Goal: Task Accomplishment & Management: Manage account settings

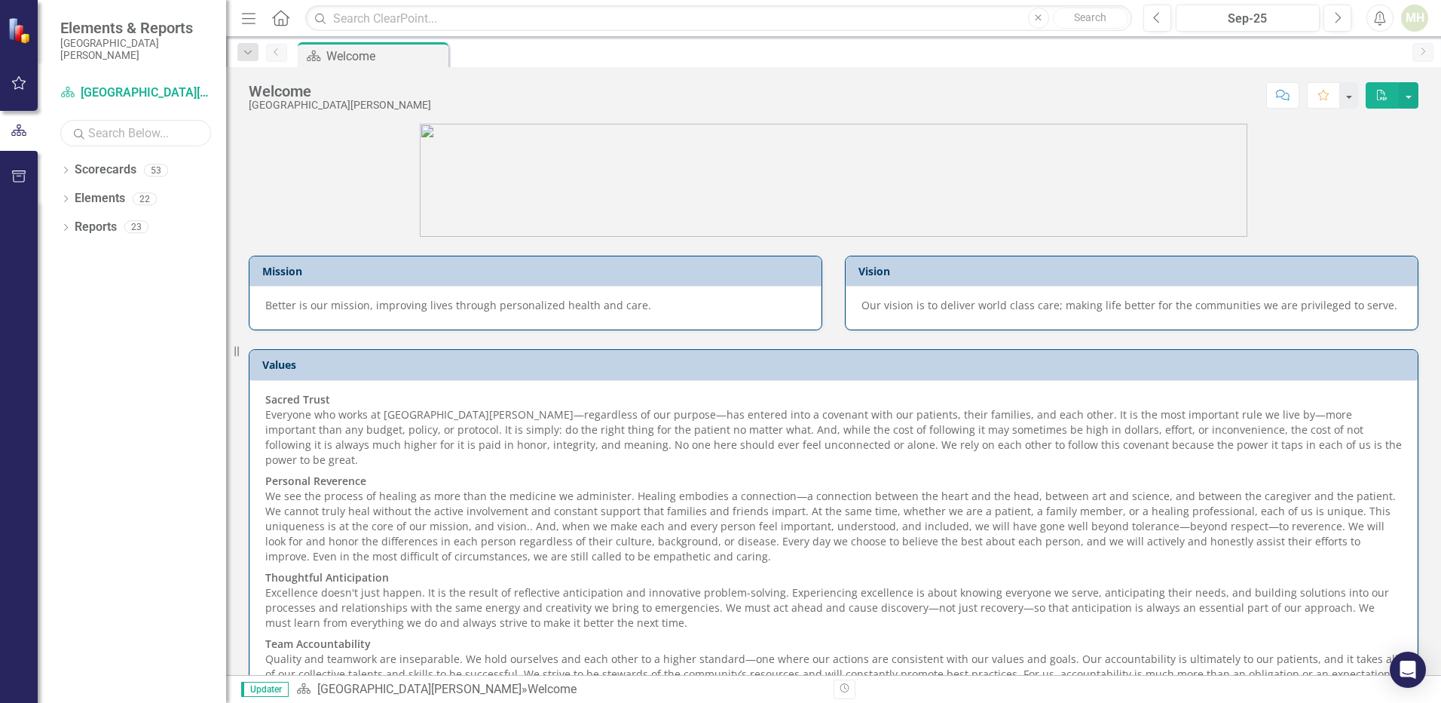
click at [92, 127] on input "text" at bounding box center [135, 133] width 151 height 26
type input "lab"
click at [64, 170] on icon "Dropdown" at bounding box center [65, 171] width 11 height 8
click at [116, 202] on link "Laboratory" at bounding box center [154, 198] width 143 height 17
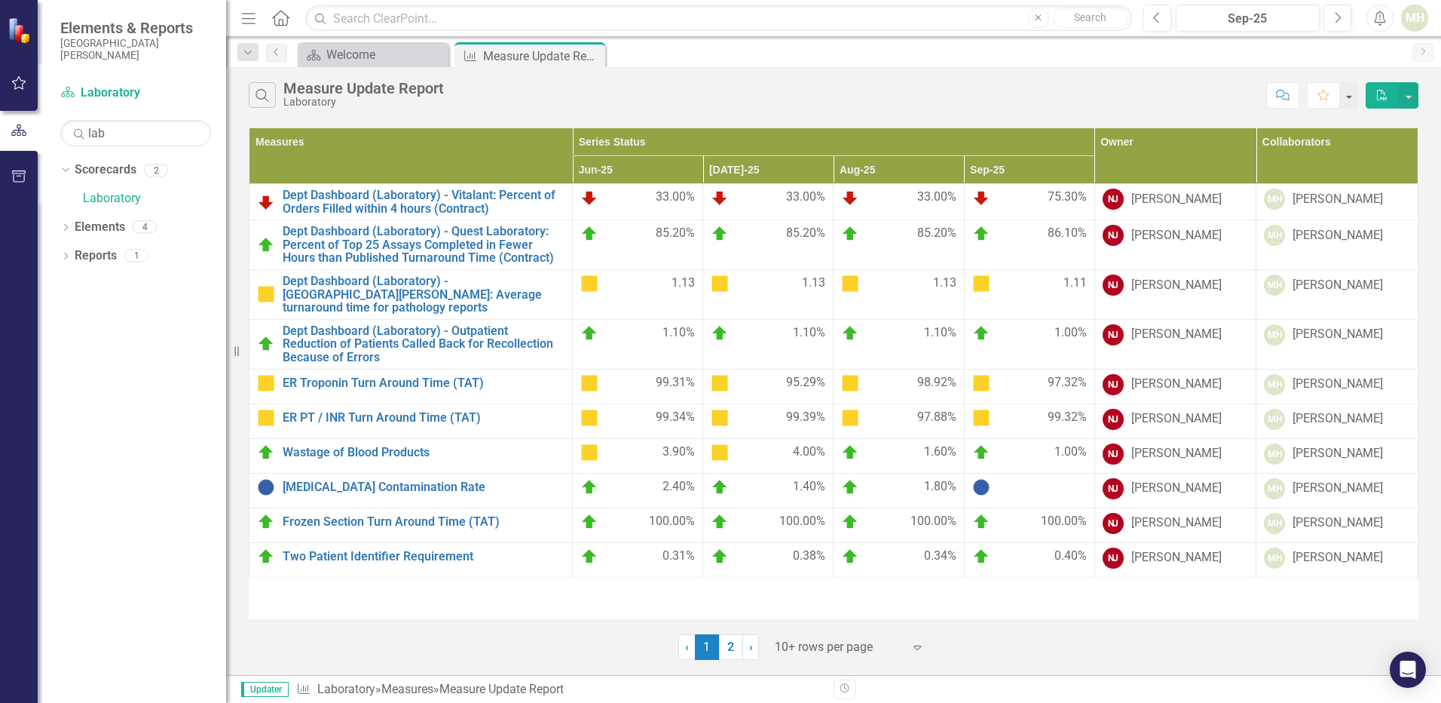
click at [1016, 479] on div at bounding box center [1029, 487] width 115 height 18
click at [394, 480] on link "[MEDICAL_DATA] Contamination Rate" at bounding box center [424, 487] width 282 height 14
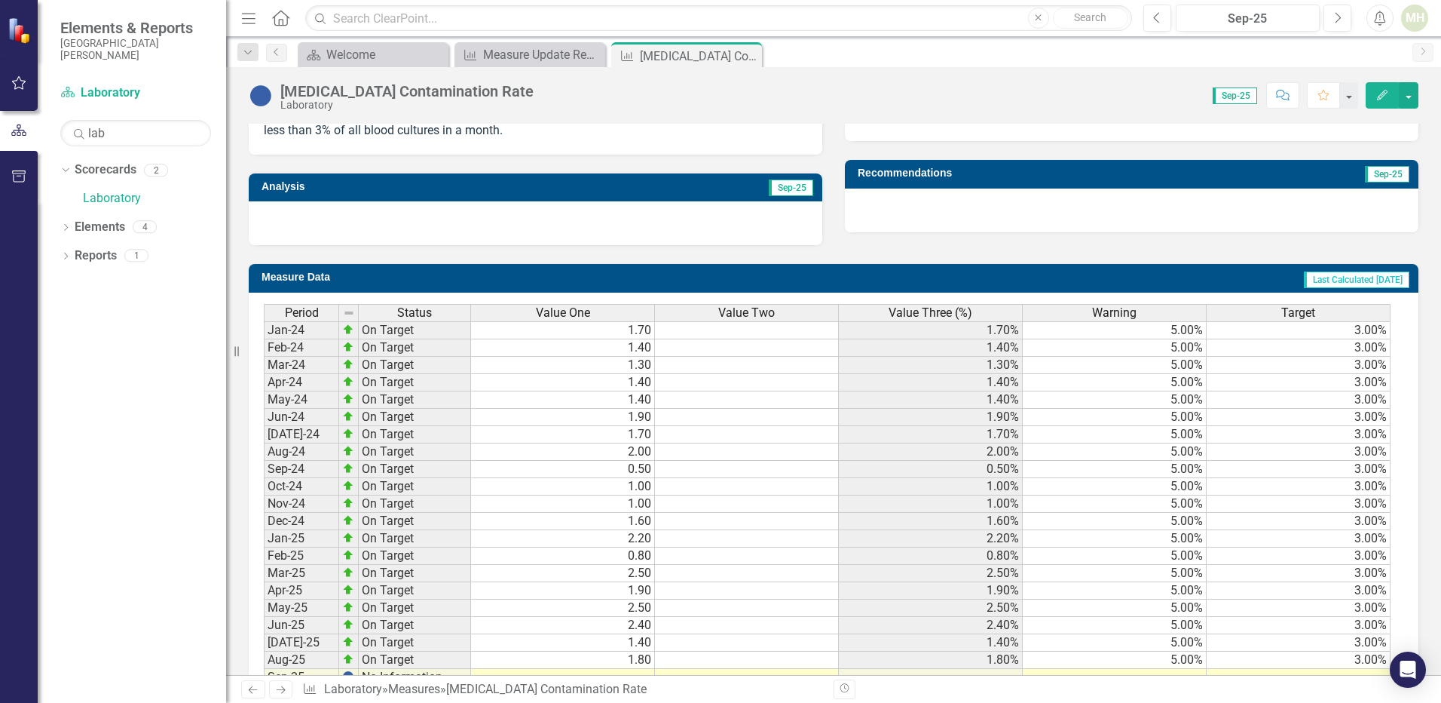
scroll to position [553, 0]
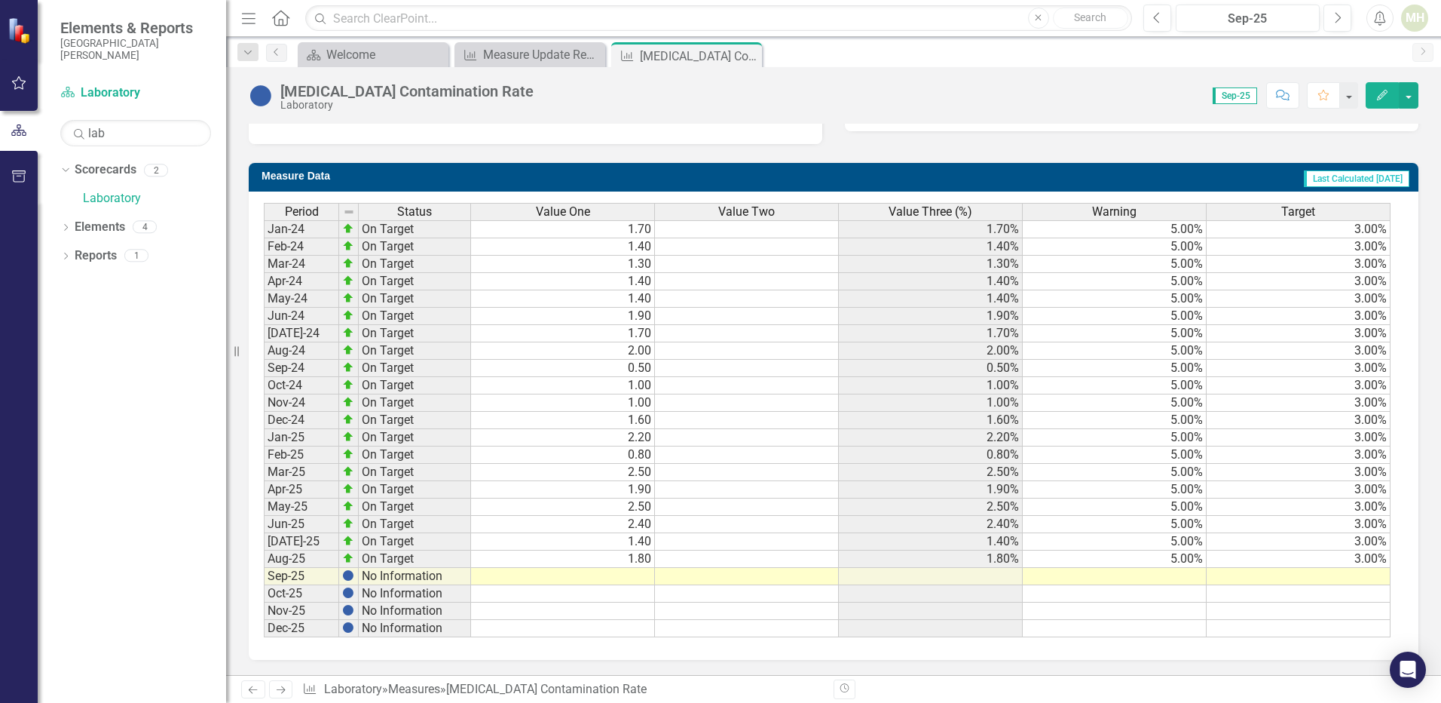
click at [620, 573] on td at bounding box center [563, 576] width 184 height 17
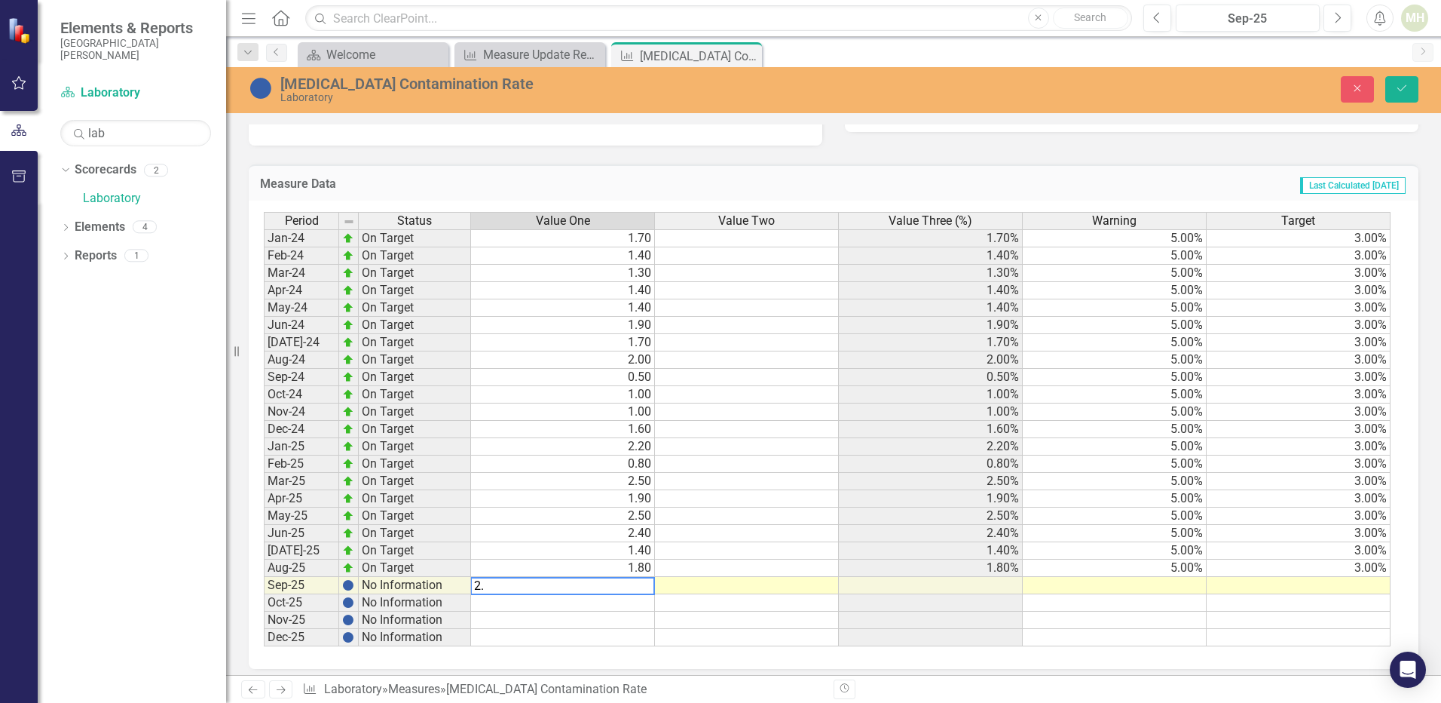
type textarea "2.9"
click at [1126, 586] on td at bounding box center [1115, 585] width 184 height 17
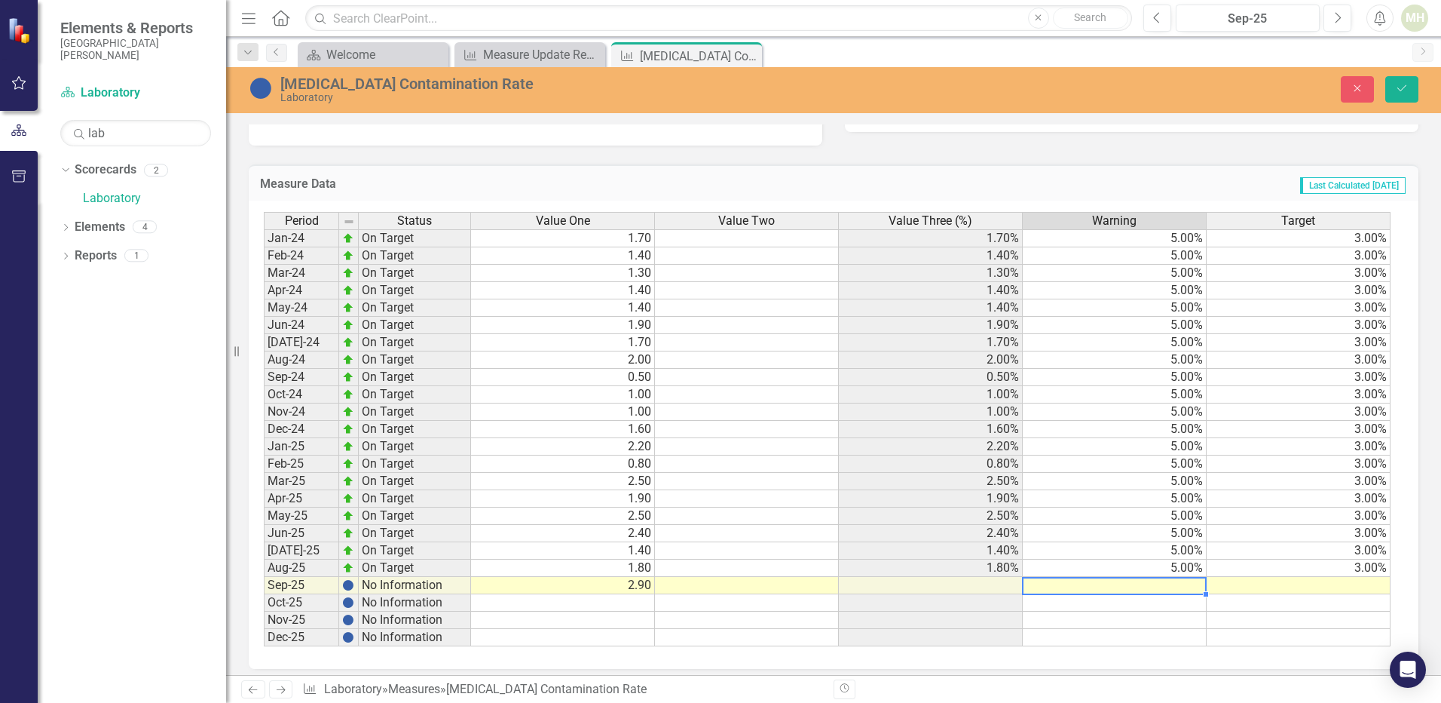
type textarea "5"
click at [1289, 583] on td at bounding box center [1299, 585] width 184 height 17
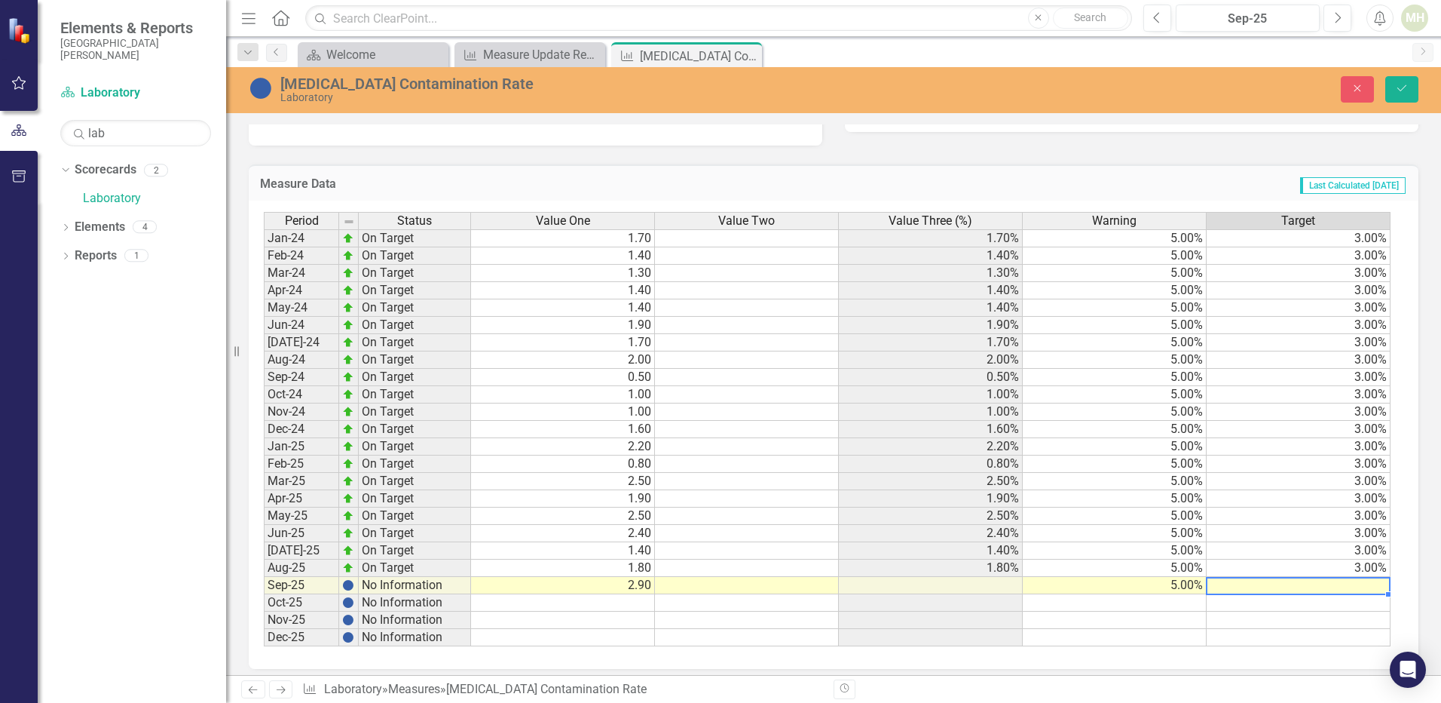
type textarea "3"
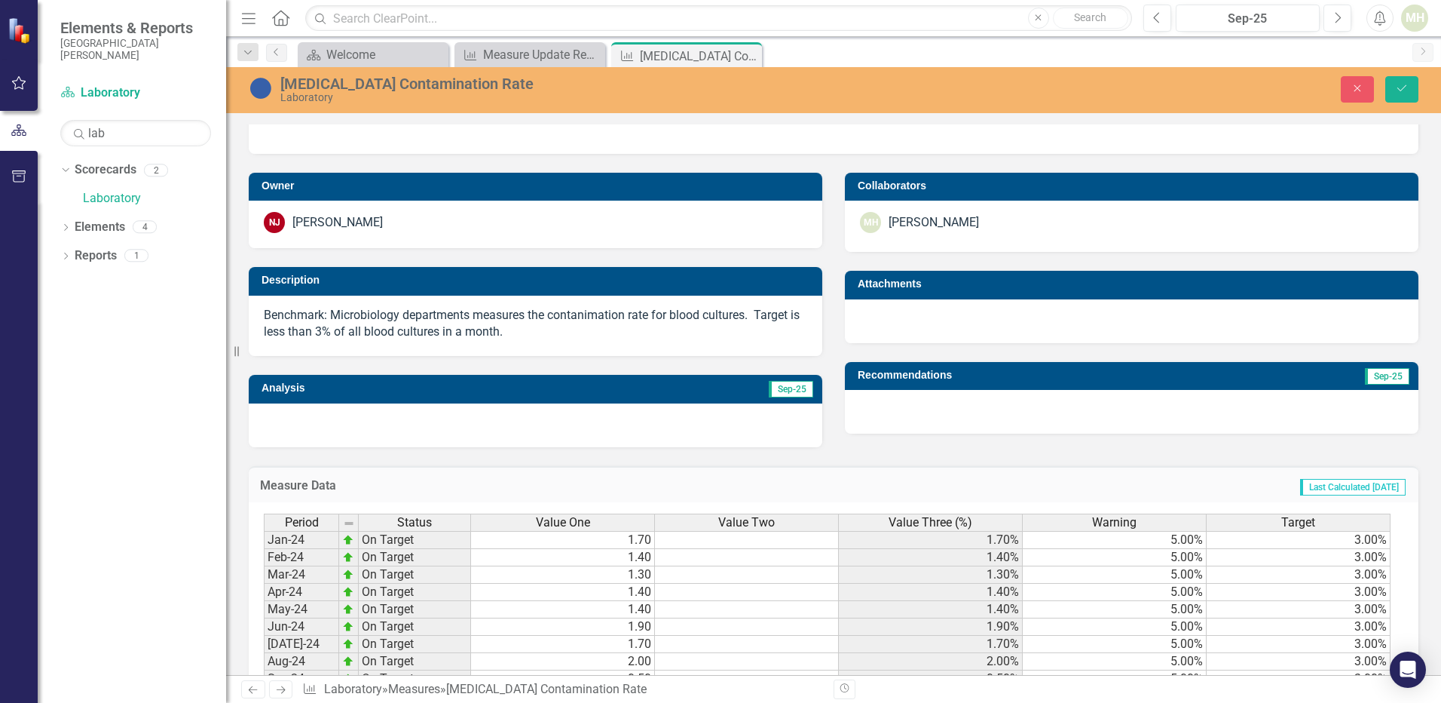
click at [341, 418] on div at bounding box center [536, 425] width 574 height 44
click at [378, 425] on div at bounding box center [536, 425] width 574 height 44
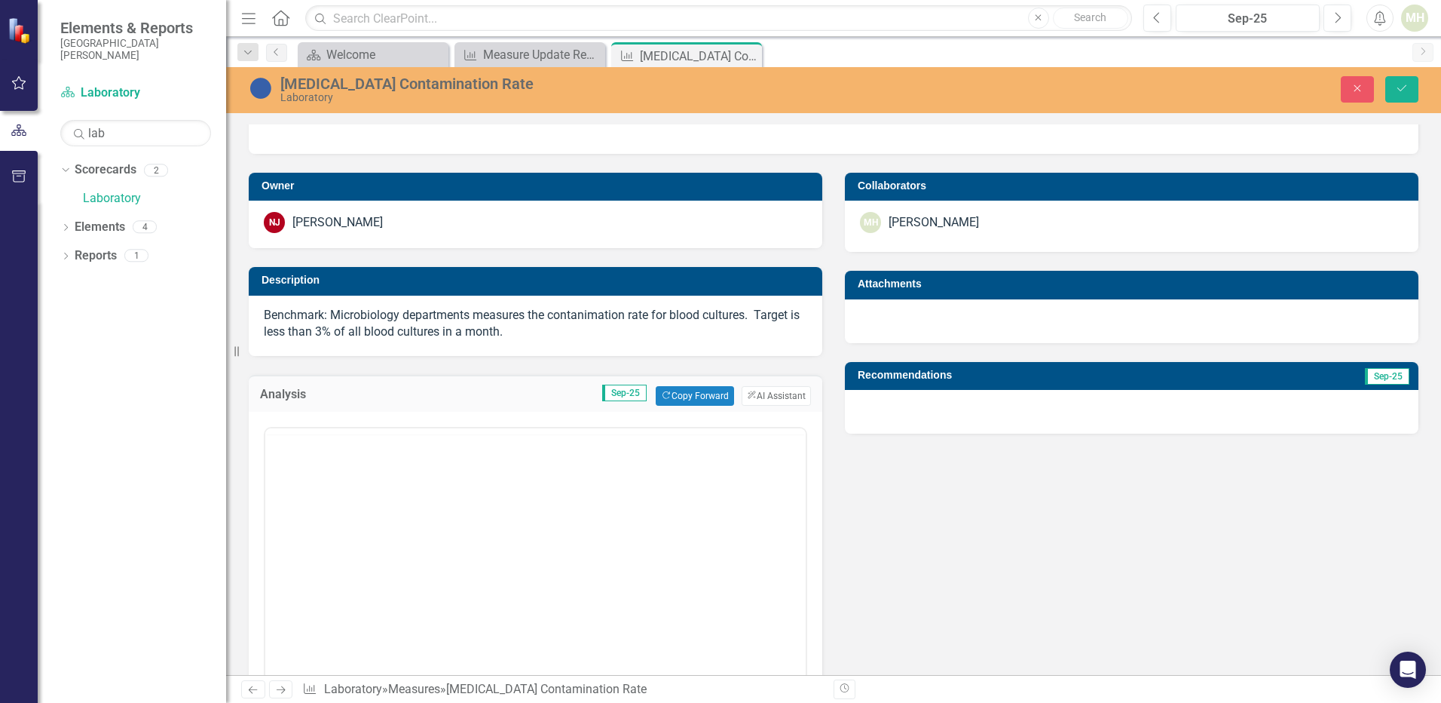
scroll to position [0, 0]
click at [301, 429] on div "Normal Text To open the popup, press Shift+Enter To open the popup, press Shift…" at bounding box center [535, 445] width 541 height 35
click at [300, 479] on p "Rich Text Area. Press ALT-0 for help." at bounding box center [535, 476] width 533 height 18
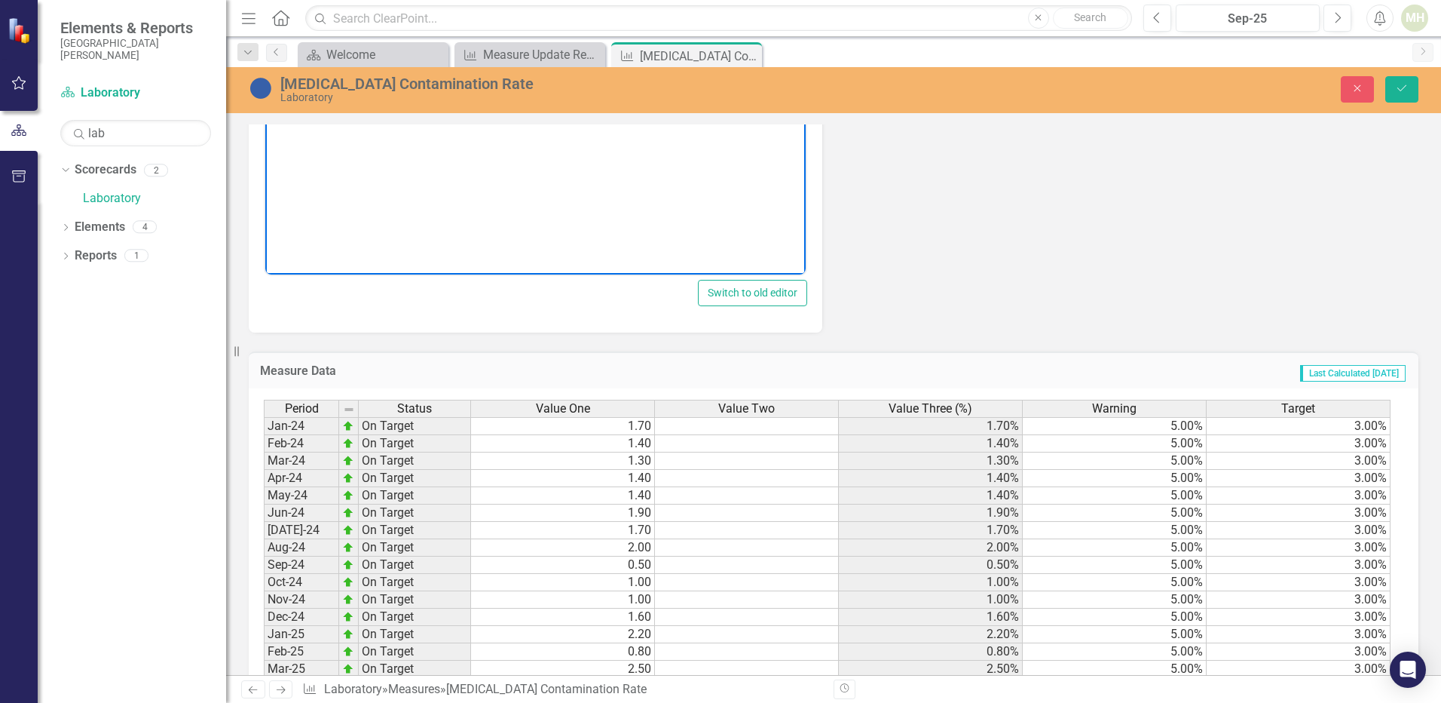
scroll to position [901, 0]
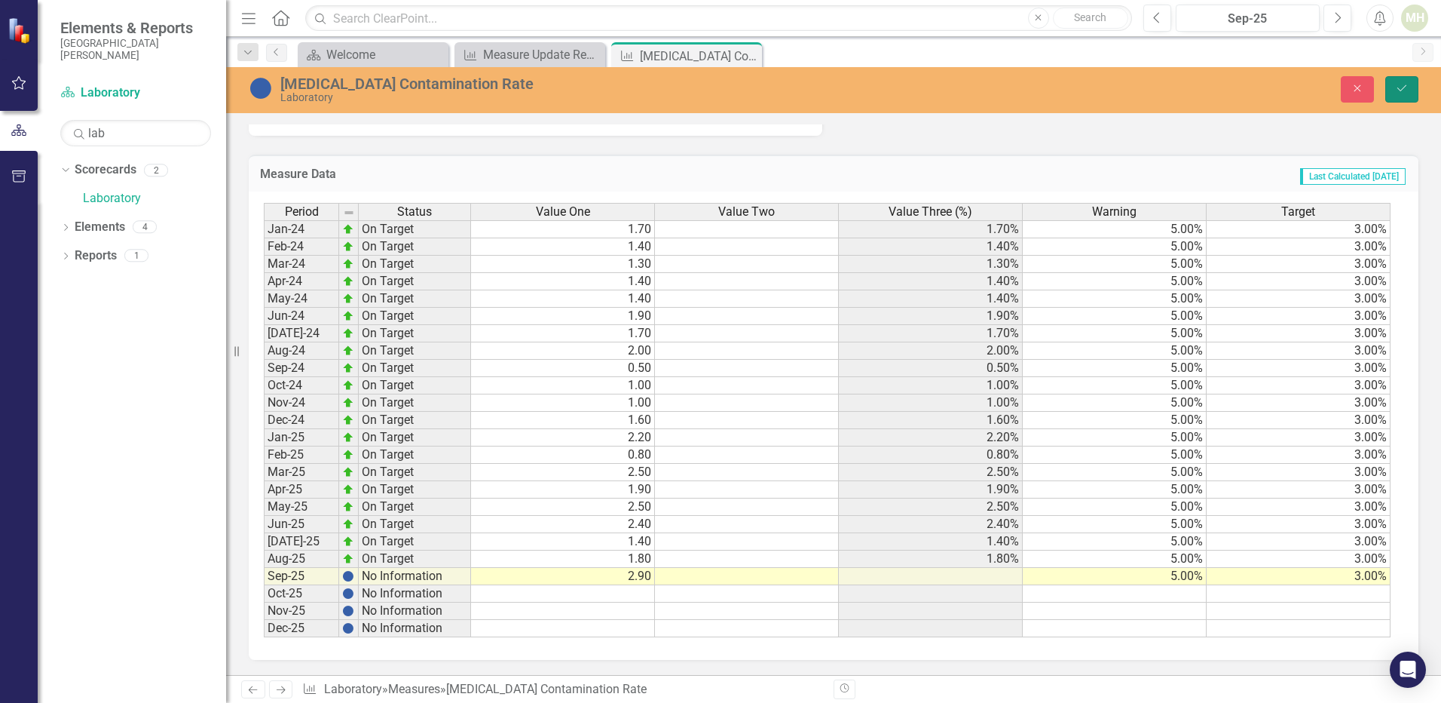
click at [1401, 87] on icon "Save" at bounding box center [1402, 88] width 14 height 11
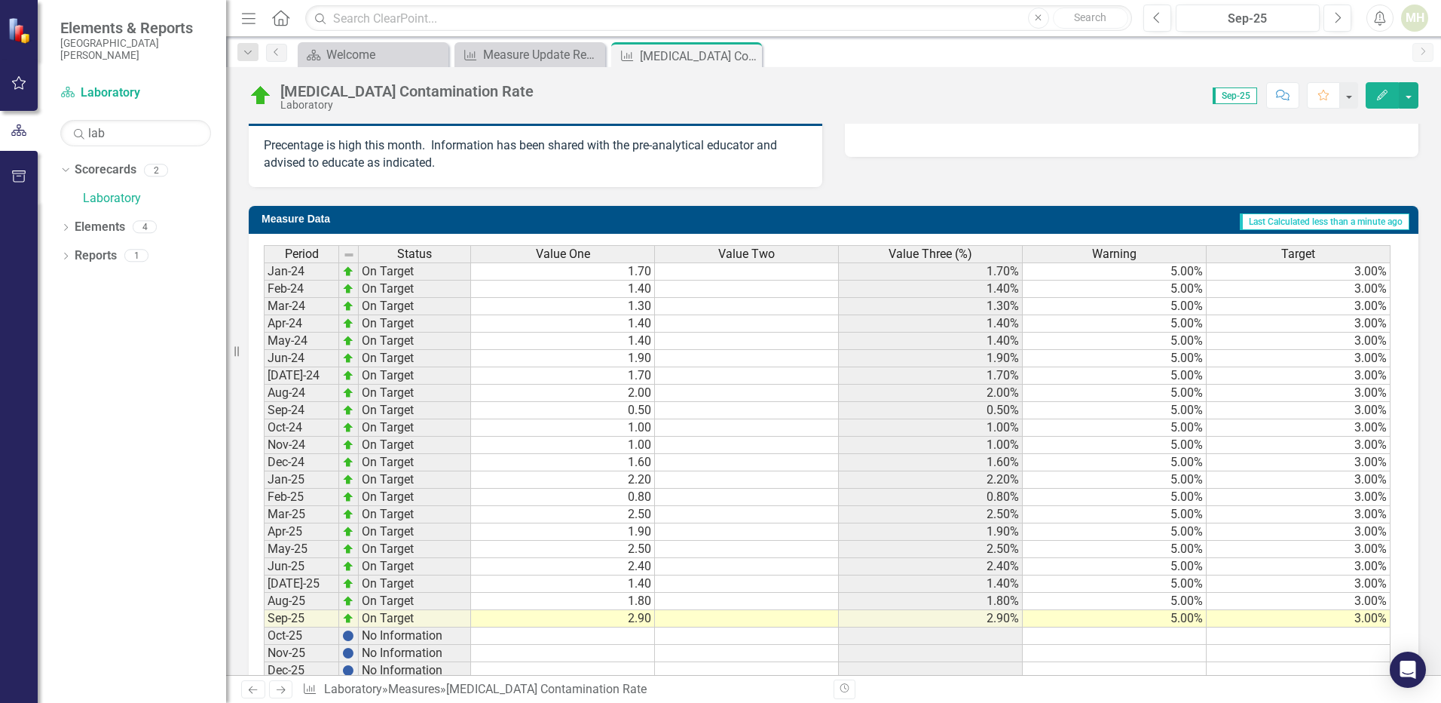
scroll to position [570, 0]
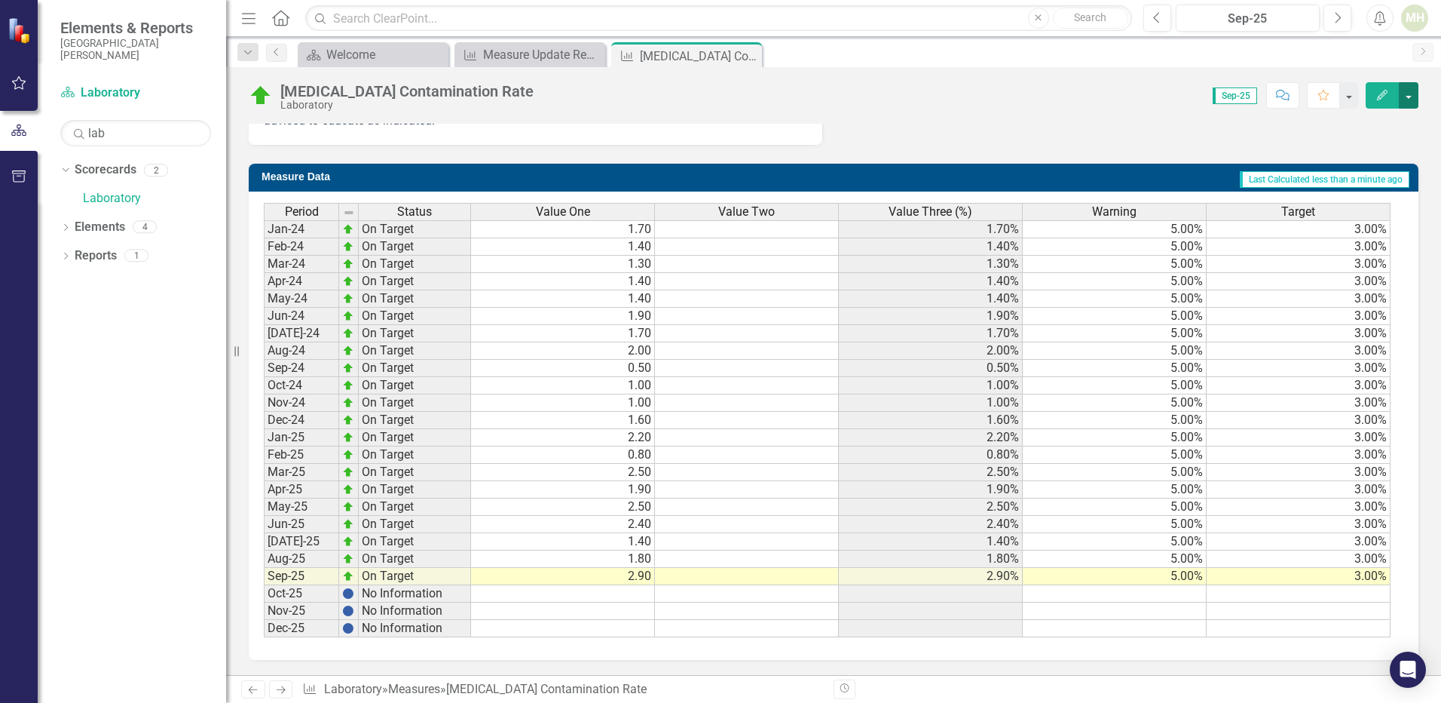
click at [1409, 95] on button "button" at bounding box center [1409, 95] width 20 height 26
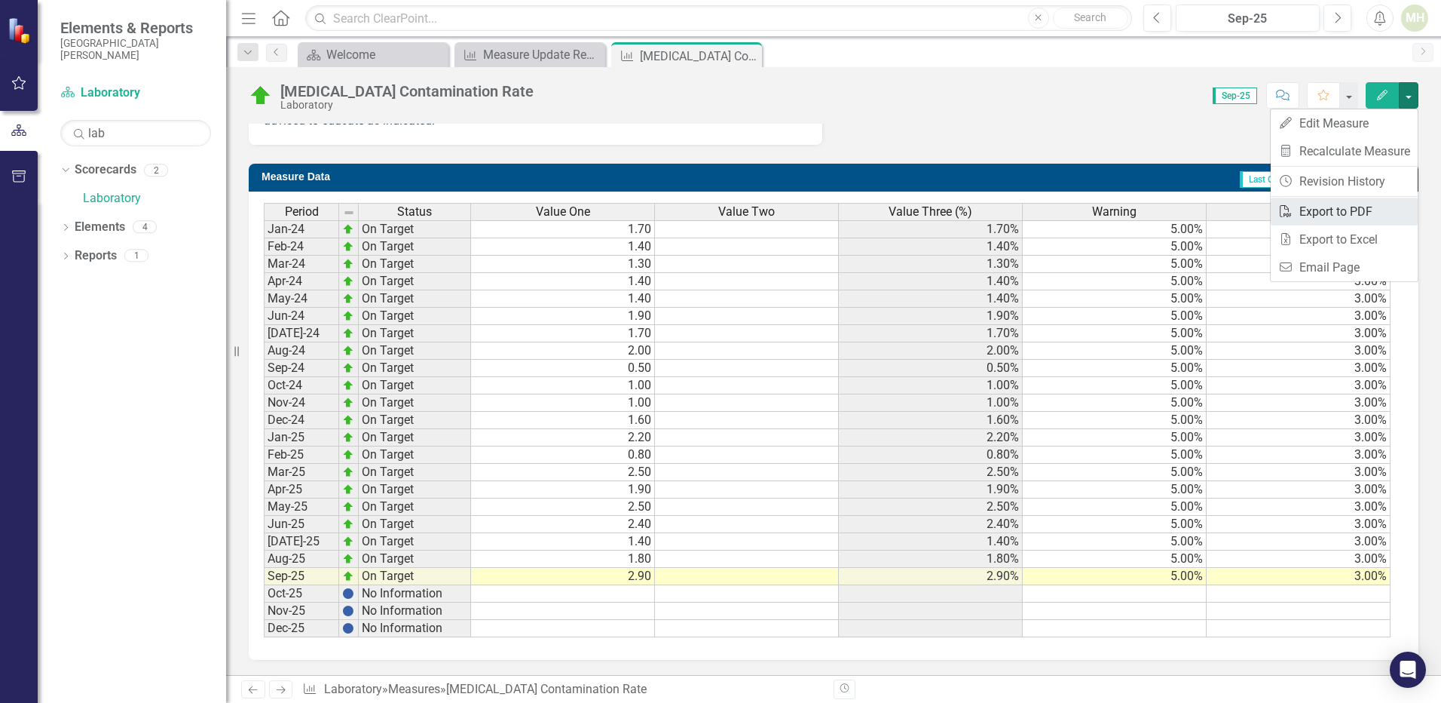
click at [1323, 213] on link "PDF Export to PDF" at bounding box center [1344, 212] width 147 height 28
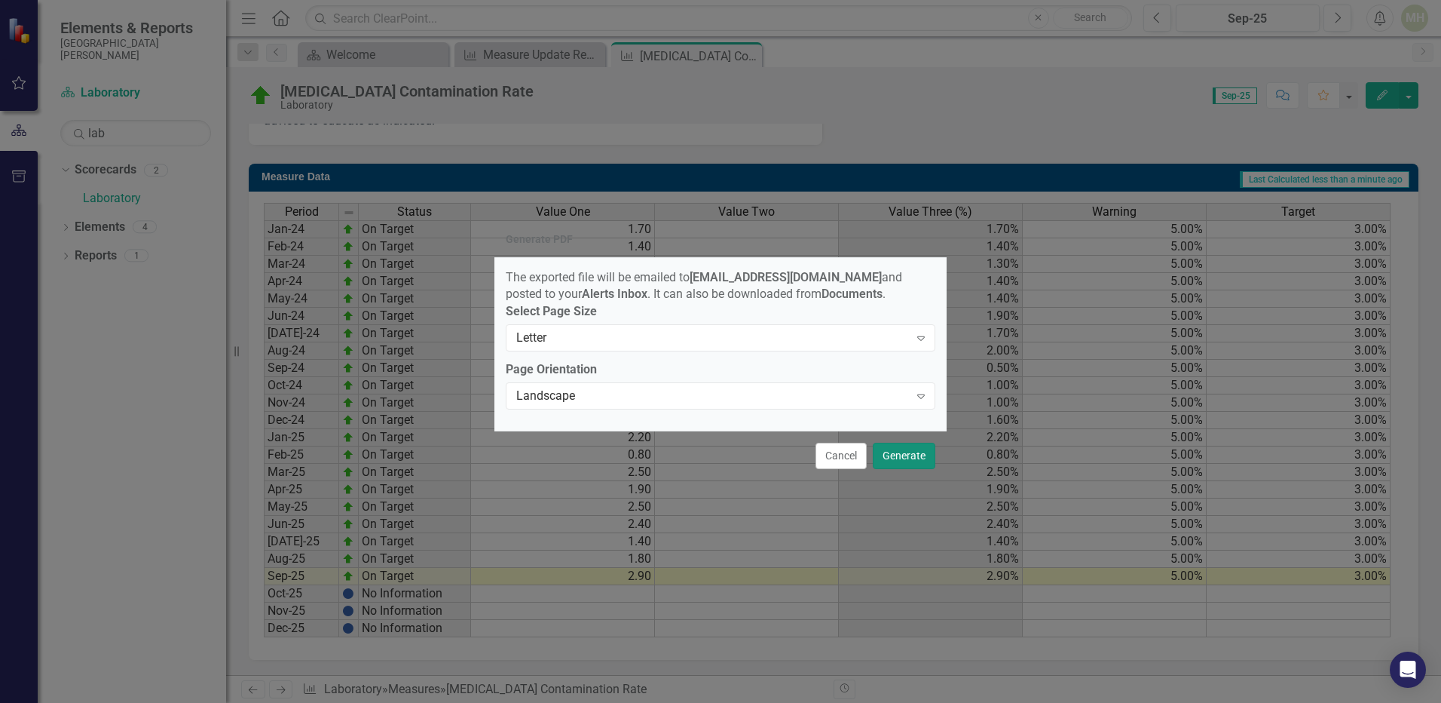
click at [908, 466] on button "Generate" at bounding box center [904, 456] width 63 height 26
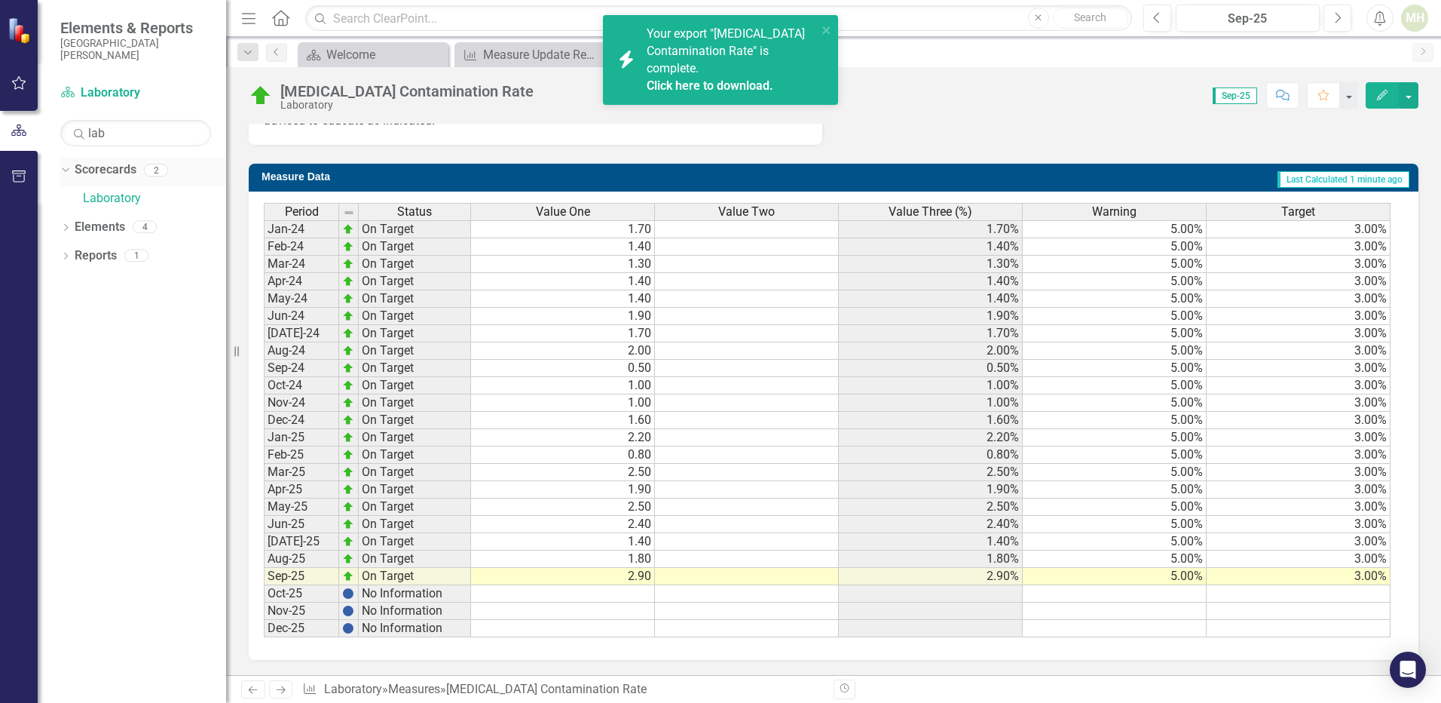
click at [63, 171] on icon "Dropdown" at bounding box center [64, 169] width 8 height 11
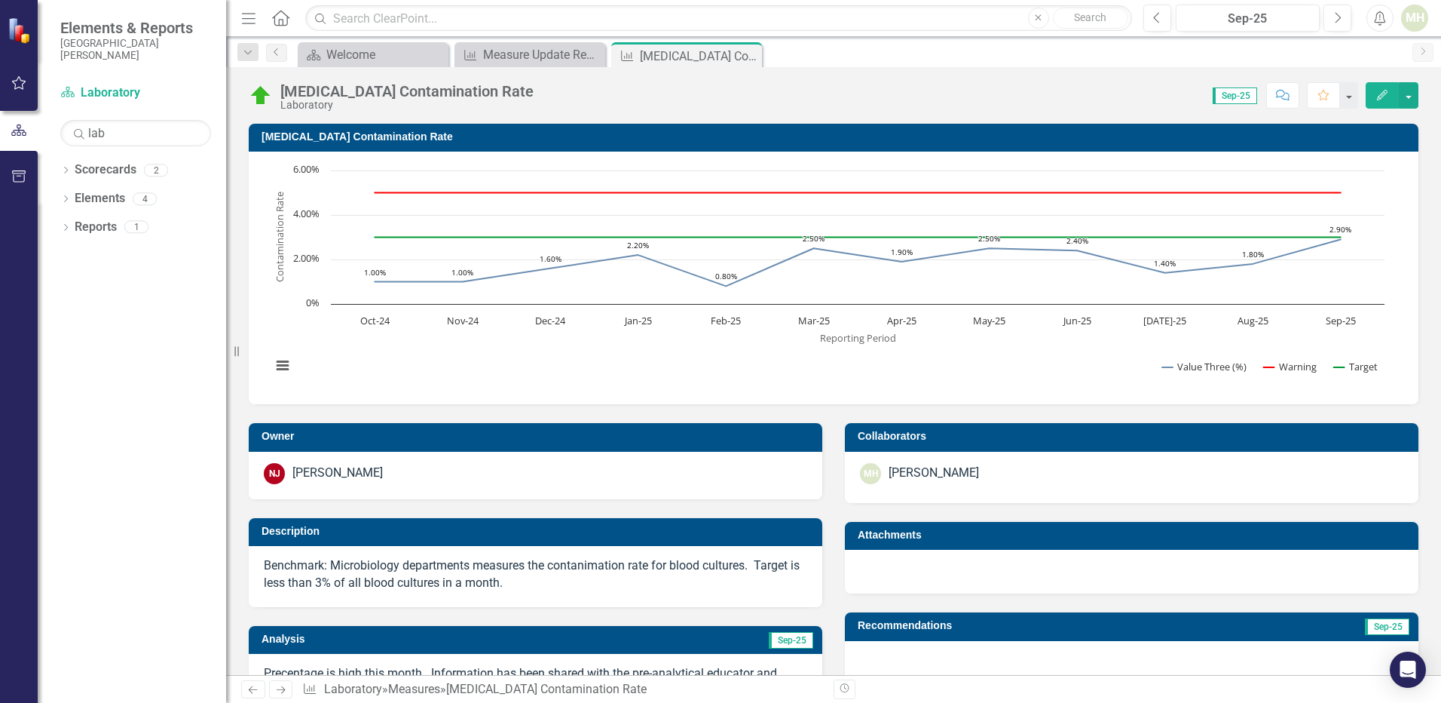
scroll to position [570, 0]
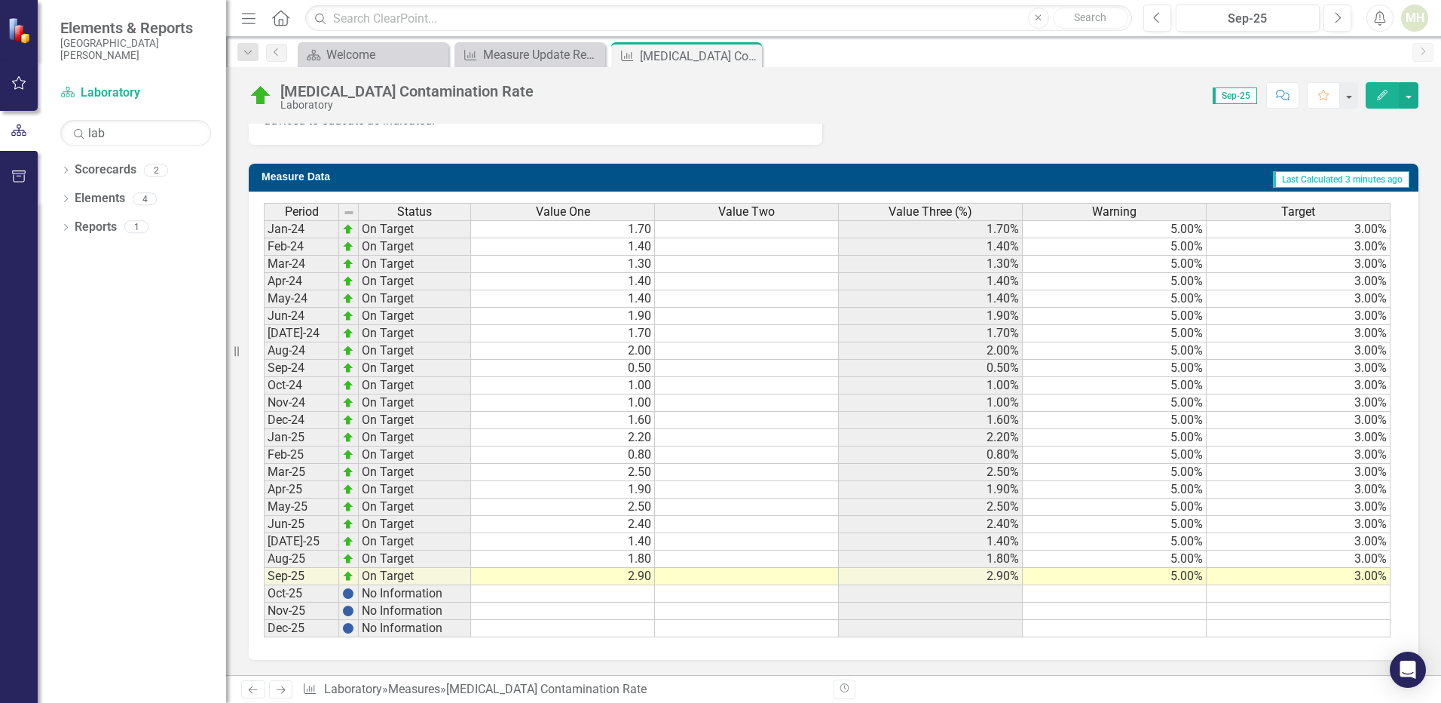
click at [412, 577] on td "On Target" at bounding box center [415, 576] width 112 height 17
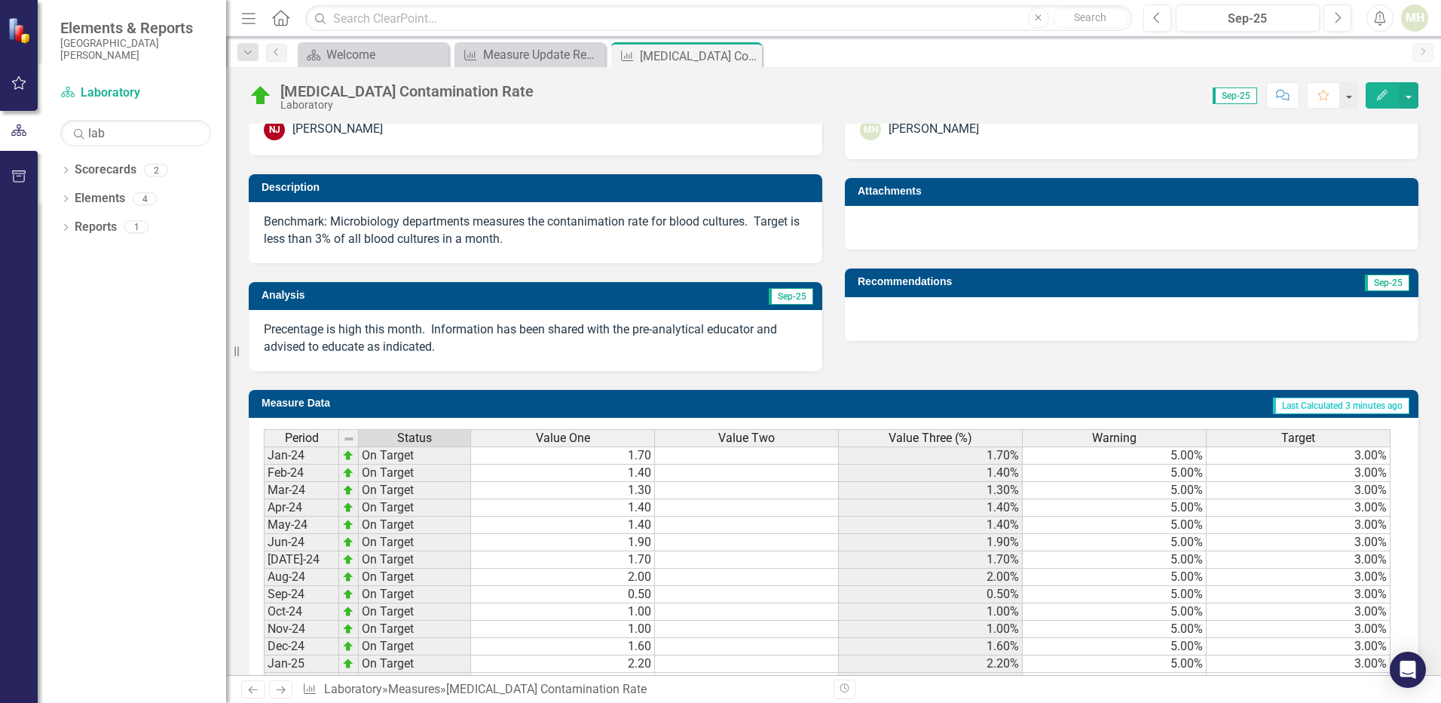
scroll to position [268, 0]
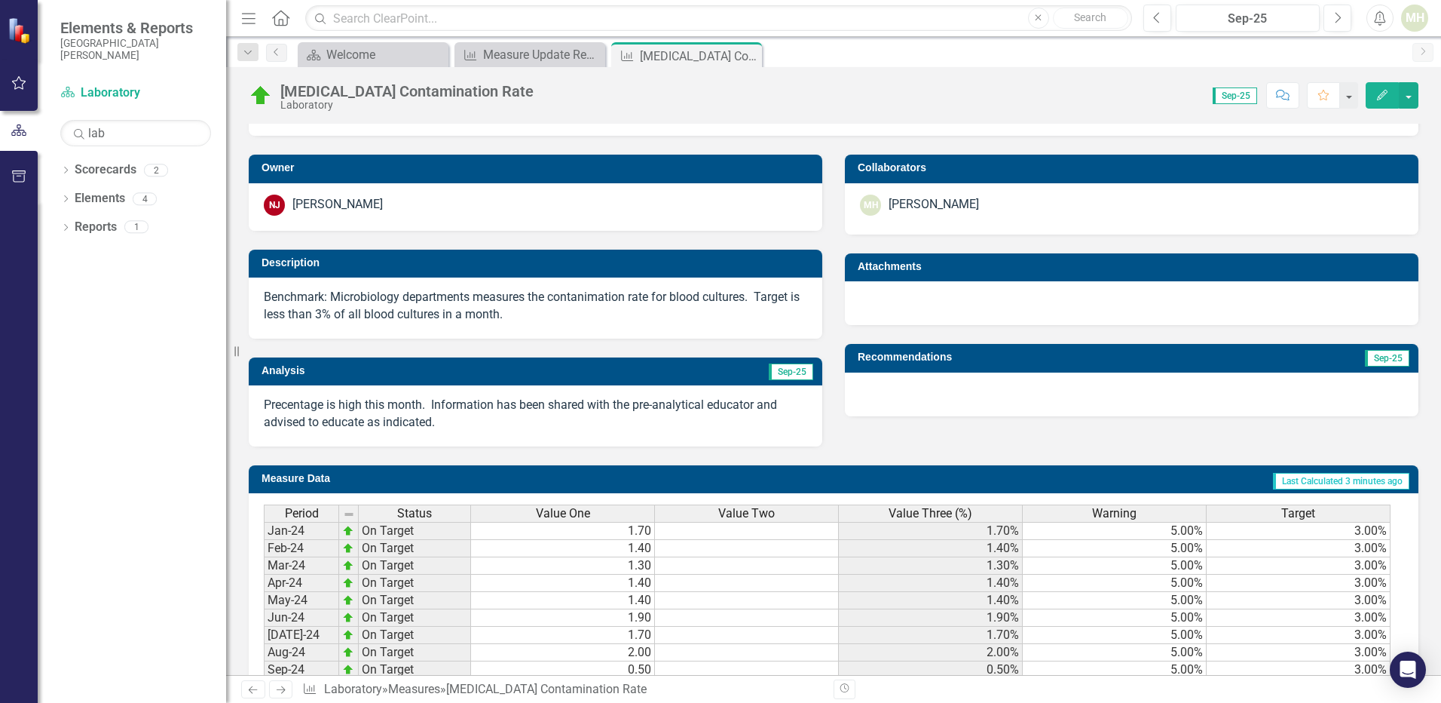
click at [492, 425] on p "Precentage is high this month. Information has been shared with the pre-analyti…" at bounding box center [536, 414] width 544 height 35
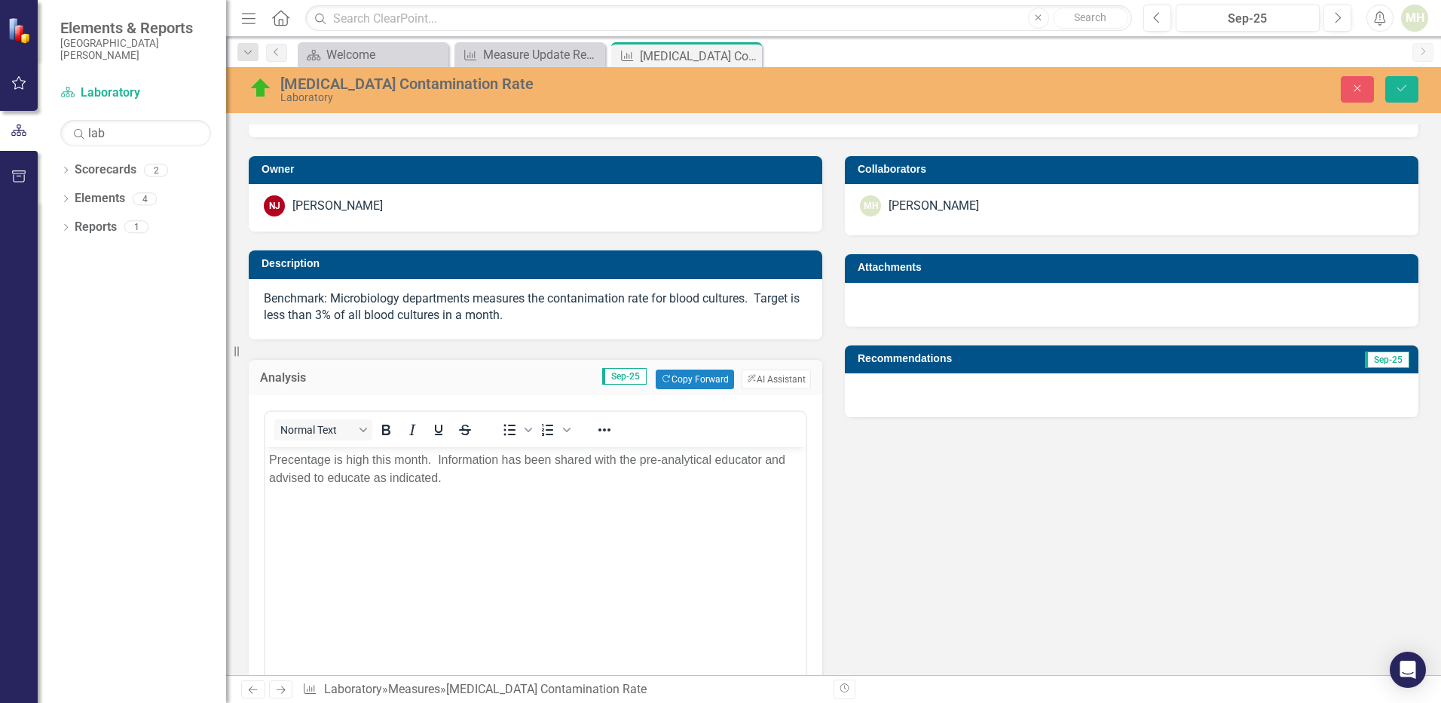
scroll to position [0, 0]
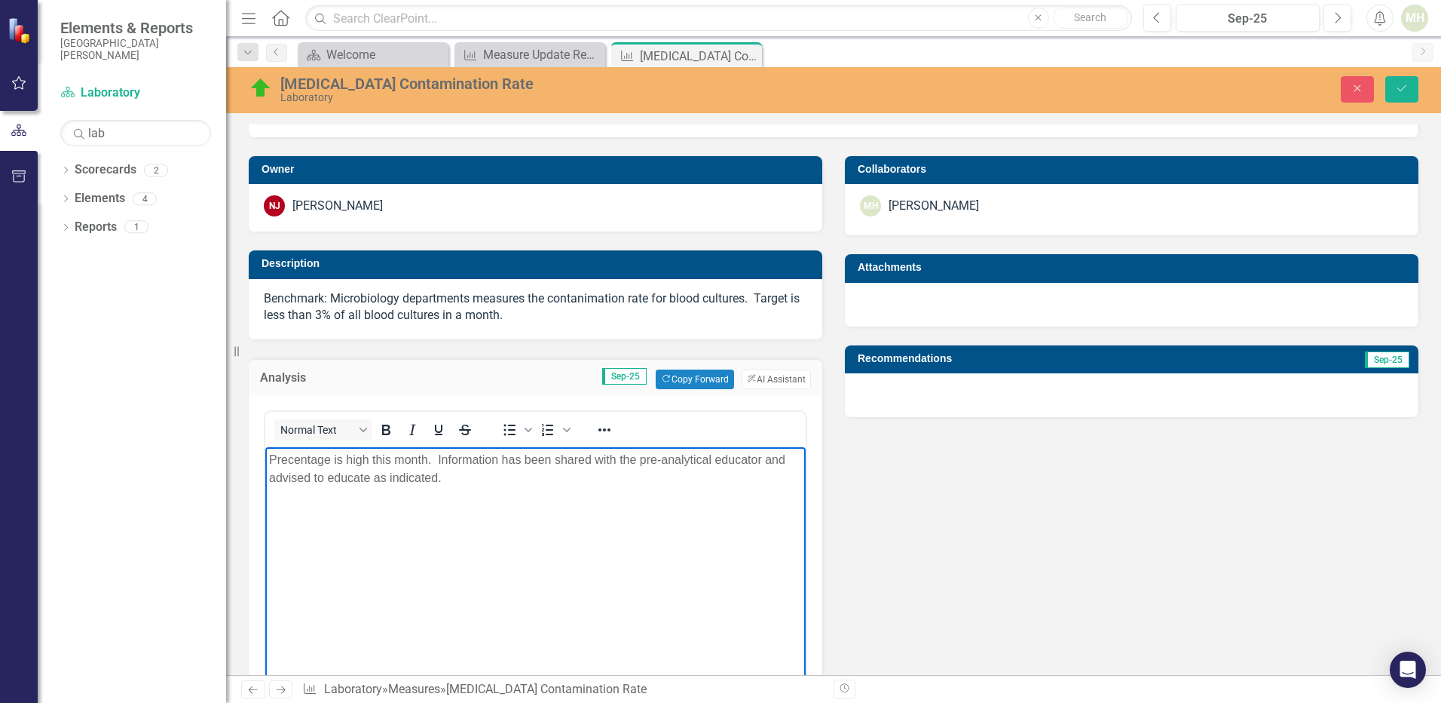
drag, startPoint x: 427, startPoint y: 462, endPoint x: 436, endPoint y: 489, distance: 28.4
click at [429, 469] on p "Precentage is high this month. Information has been shared with the pre-analyti…" at bounding box center [535, 469] width 533 height 36
click at [447, 498] on body "Precentage is high this month. Information has been shared with the pre-analyti…" at bounding box center [535, 560] width 541 height 226
click at [426, 458] on p "Precentage is high this month. Information has been shared with the pre-analyti…" at bounding box center [535, 469] width 533 height 36
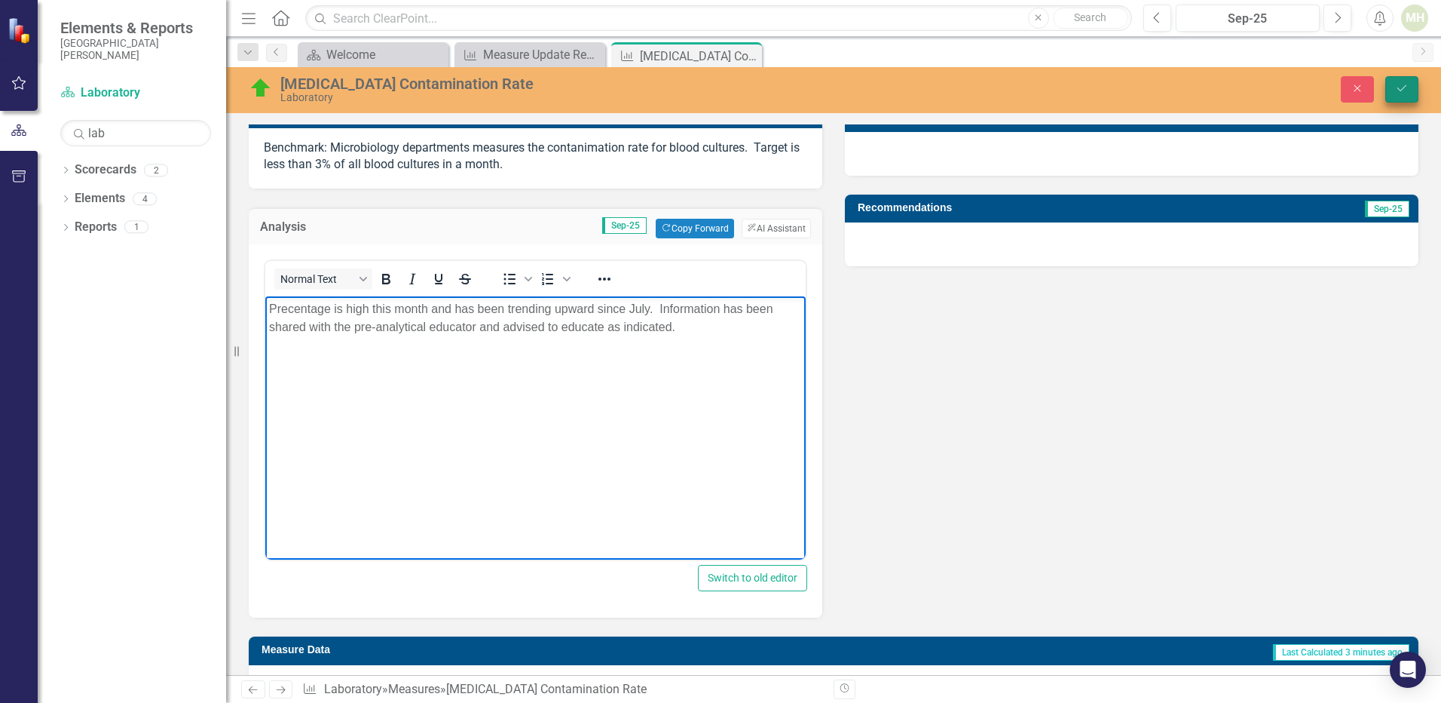
click at [1404, 95] on button "Save" at bounding box center [1402, 89] width 33 height 26
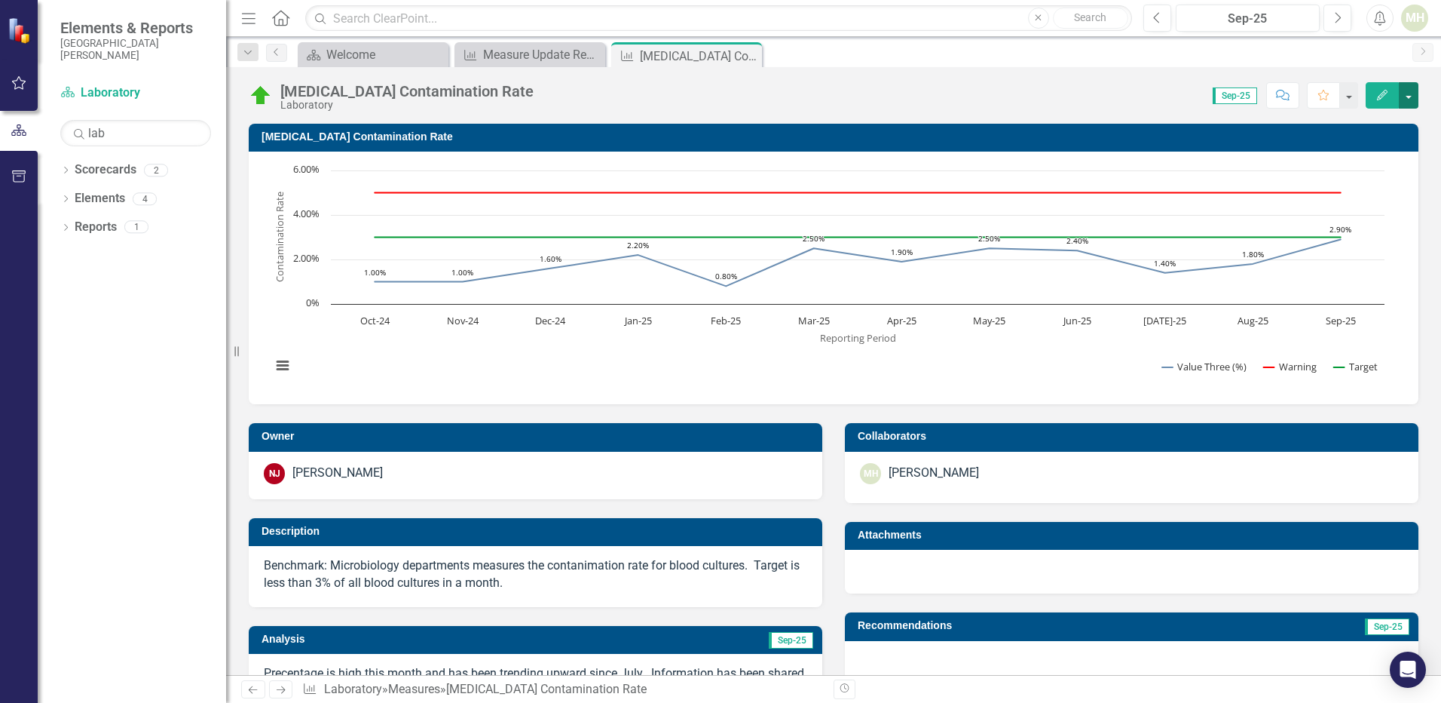
click at [1404, 95] on button "button" at bounding box center [1409, 95] width 20 height 26
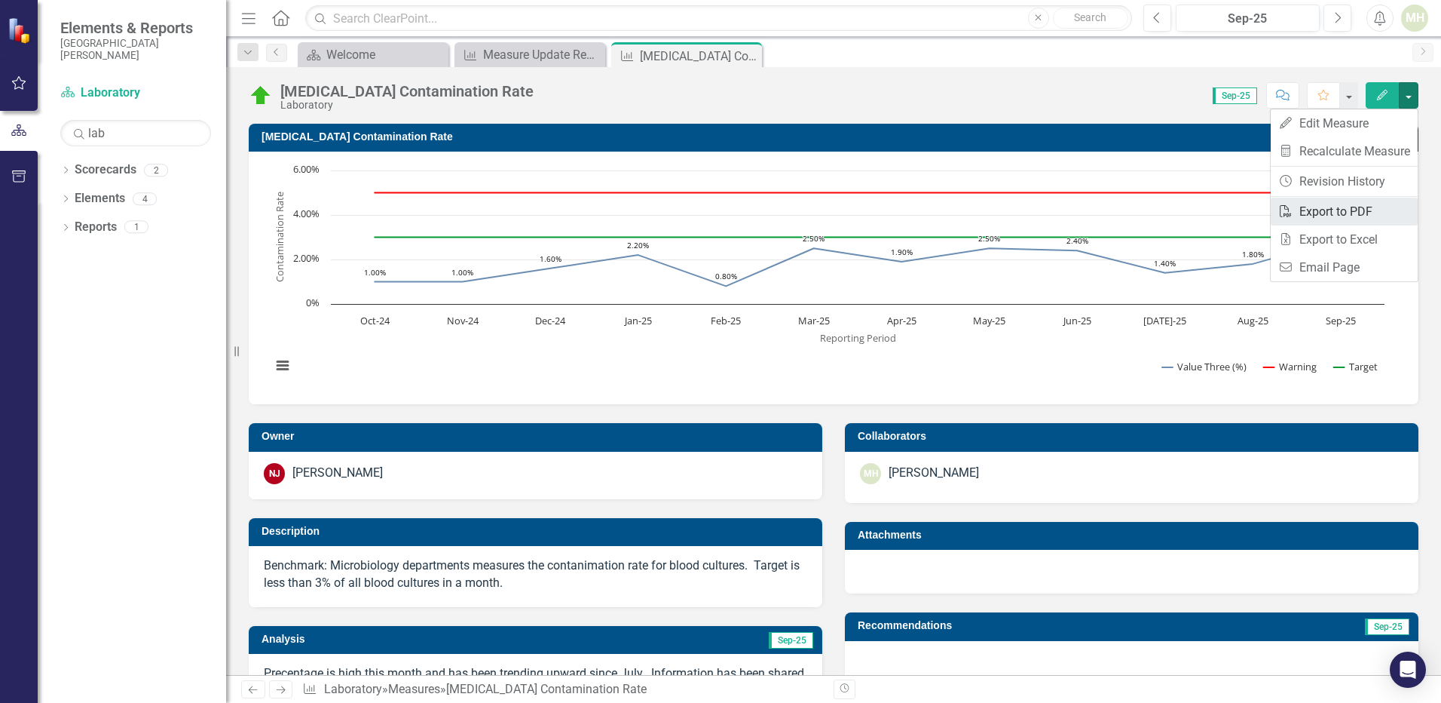
click at [1337, 213] on link "PDF Export to PDF" at bounding box center [1344, 212] width 147 height 28
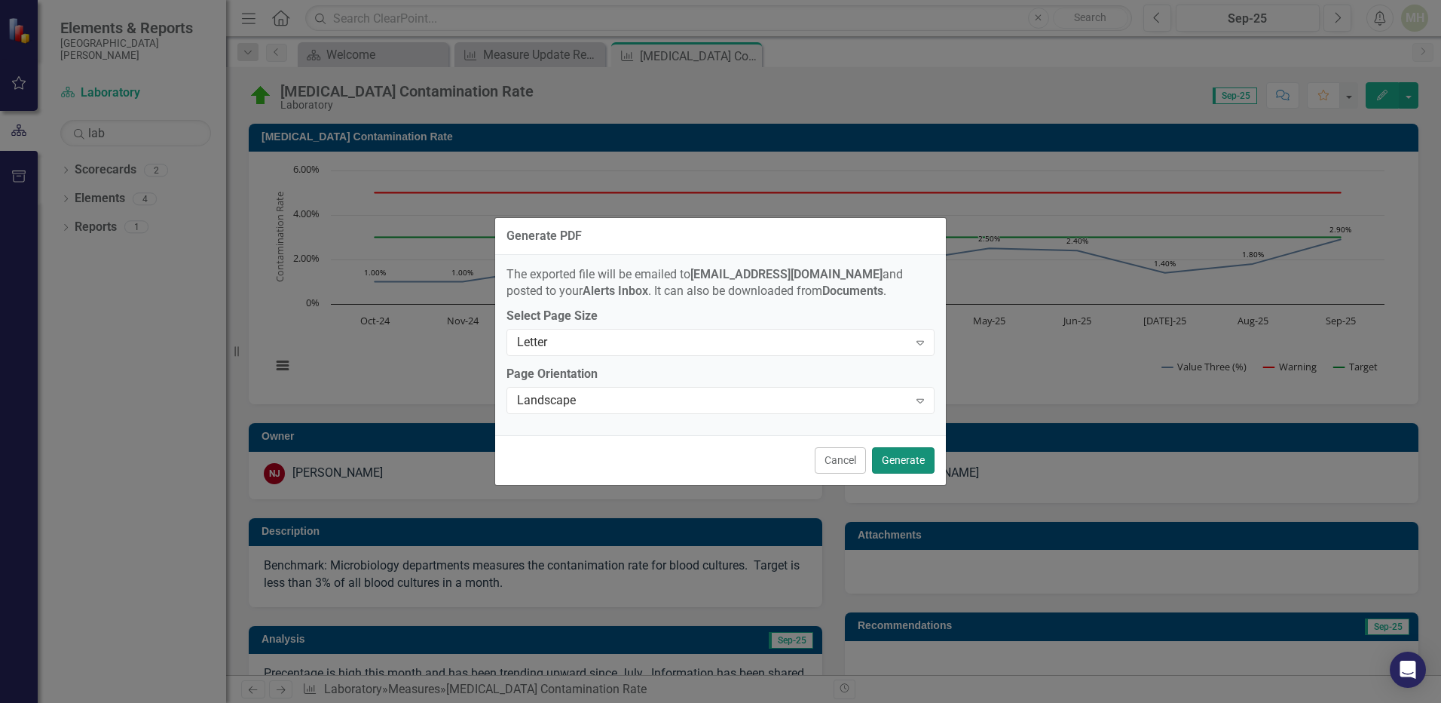
click at [899, 461] on button "Generate" at bounding box center [903, 460] width 63 height 26
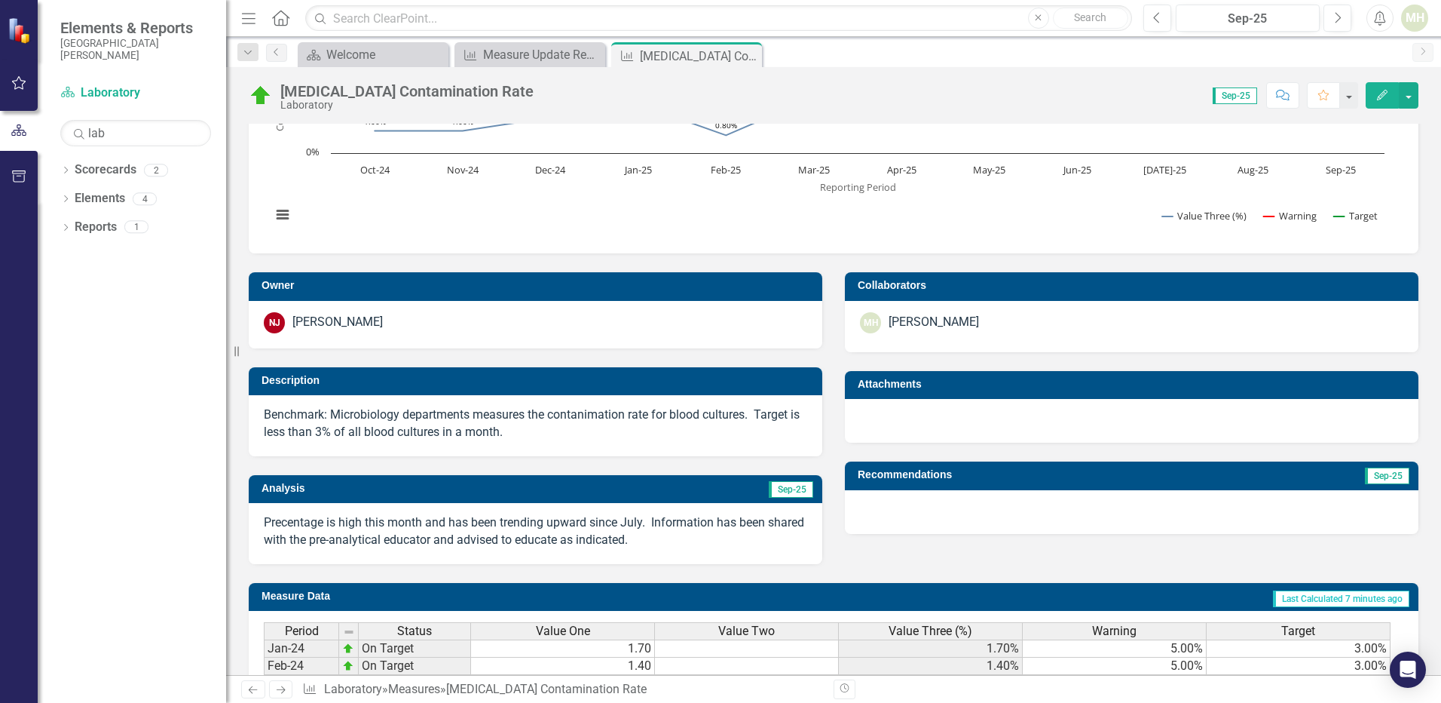
scroll to position [0, 0]
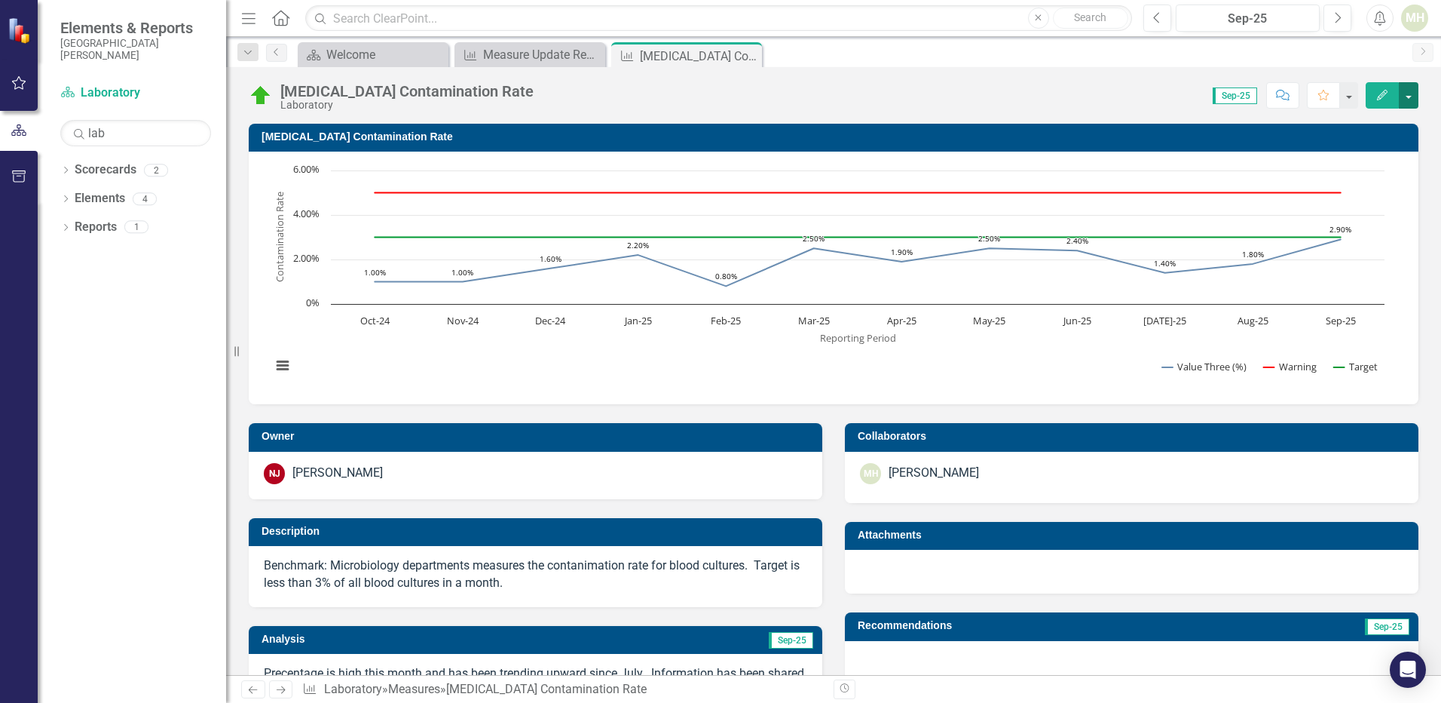
click at [1409, 94] on button "button" at bounding box center [1409, 95] width 20 height 26
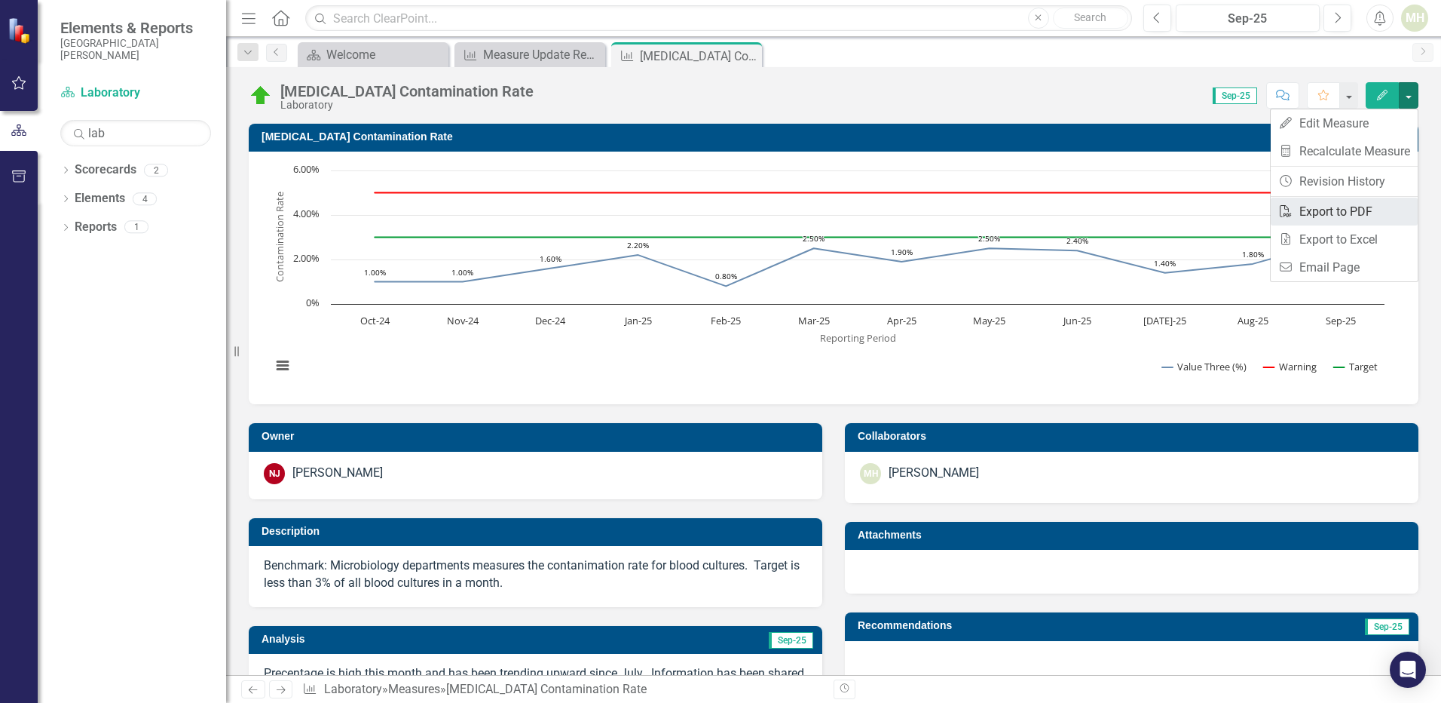
click at [1341, 212] on link "PDF Export to PDF" at bounding box center [1344, 212] width 147 height 28
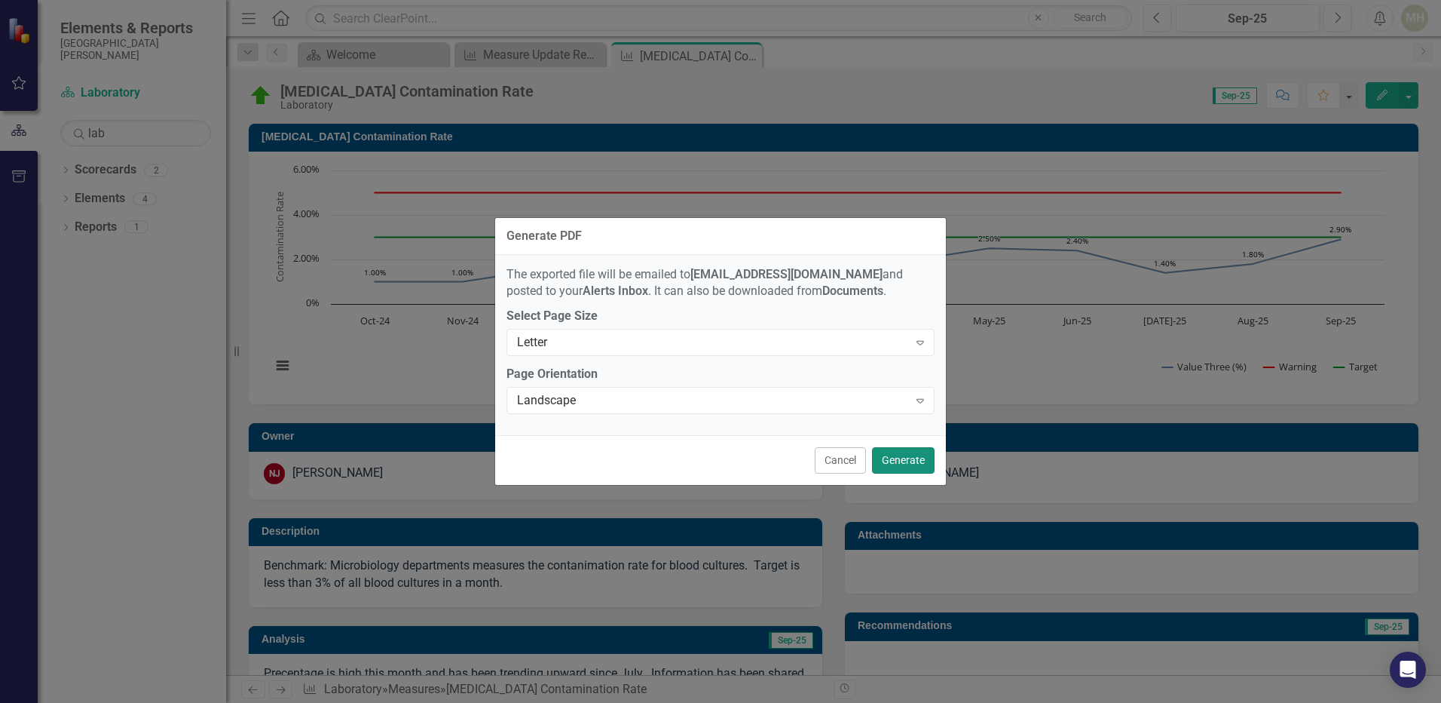
click at [898, 461] on button "Generate" at bounding box center [903, 460] width 63 height 26
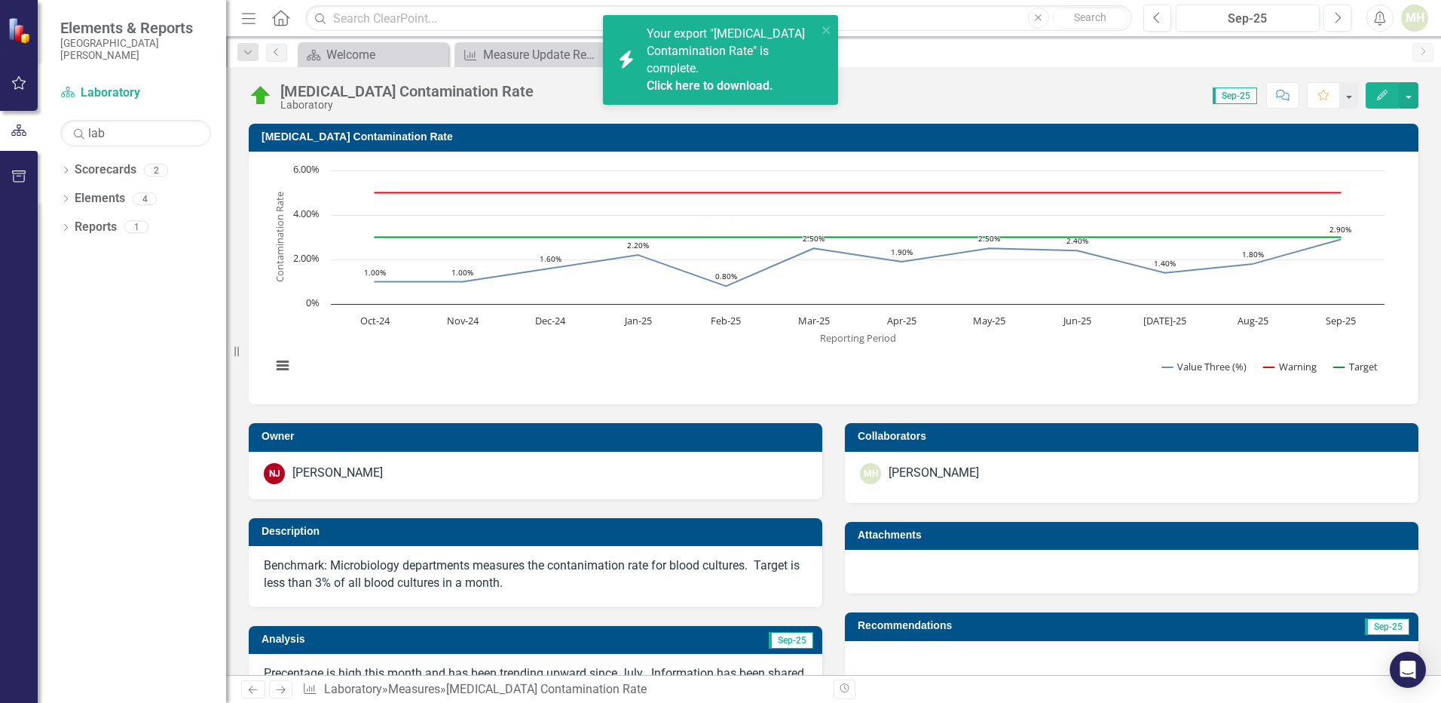
click at [700, 75] on div "Your export "Blood Culture Contamination Rate" is complete. Click here to downl…" at bounding box center [732, 60] width 170 height 69
